Goal: Entertainment & Leisure: Consume media (video, audio)

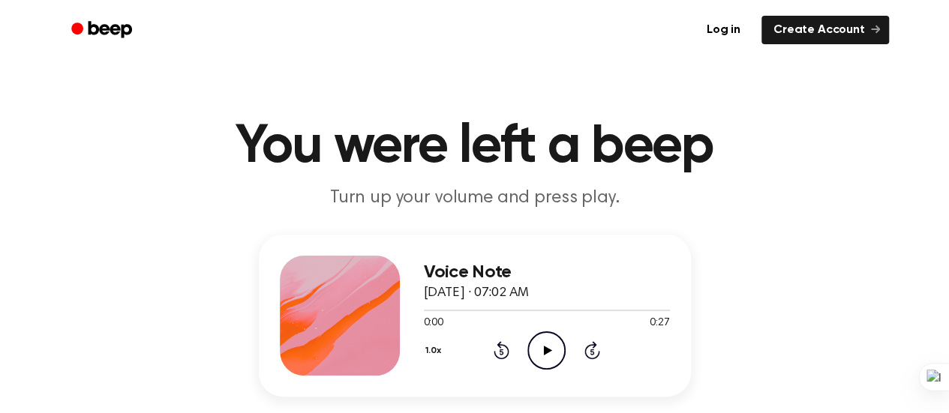
click at [542, 355] on icon "Play Audio" at bounding box center [546, 351] width 38 height 38
click at [550, 351] on icon "Play Audio" at bounding box center [546, 351] width 38 height 38
click at [541, 359] on icon "Play Audio" at bounding box center [546, 351] width 38 height 38
click at [539, 352] on icon "Play Audio" at bounding box center [546, 351] width 38 height 38
click at [537, 355] on icon "Play Audio" at bounding box center [546, 351] width 38 height 38
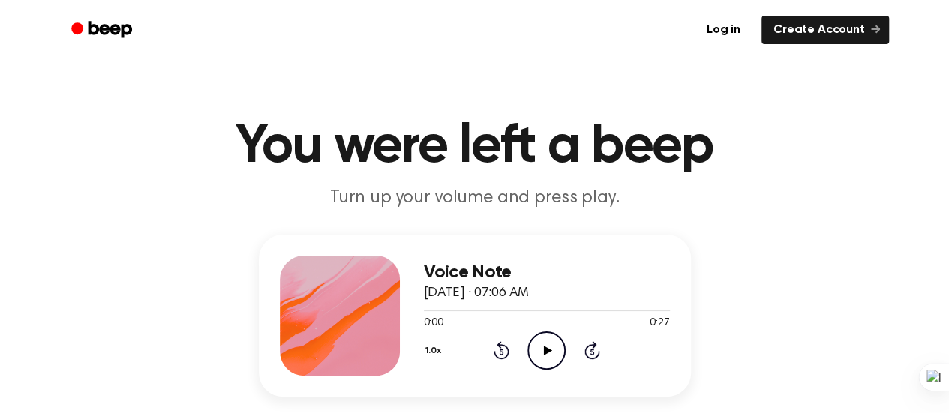
click at [536, 347] on icon "Play Audio" at bounding box center [546, 351] width 38 height 38
click at [555, 356] on icon "Play Audio" at bounding box center [546, 351] width 38 height 38
click at [544, 347] on icon at bounding box center [548, 351] width 8 height 10
click at [543, 343] on icon "Play Audio" at bounding box center [546, 351] width 38 height 38
click at [540, 347] on icon "Play Audio" at bounding box center [546, 351] width 38 height 38
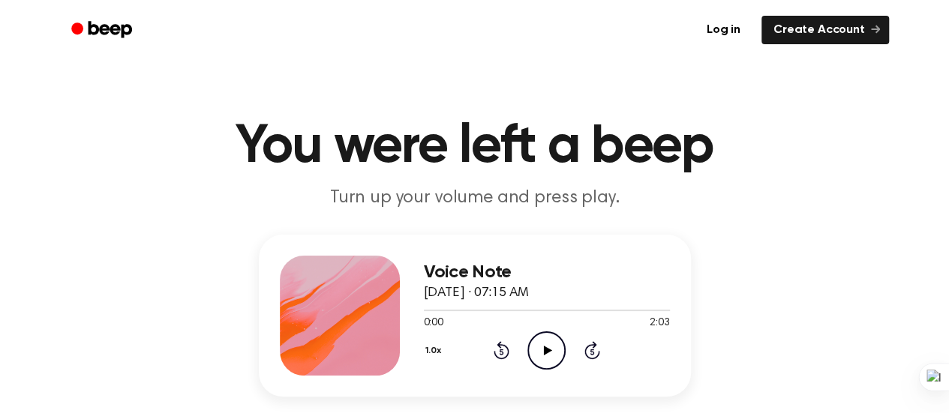
click at [541, 351] on icon "Play Audio" at bounding box center [546, 351] width 38 height 38
click at [545, 350] on icon at bounding box center [548, 351] width 8 height 10
click at [545, 354] on icon "Play Audio" at bounding box center [546, 351] width 38 height 38
click at [541, 358] on icon "Play Audio" at bounding box center [546, 351] width 38 height 38
click at [548, 348] on icon at bounding box center [548, 351] width 8 height 10
